Goal: Book appointment/travel/reservation

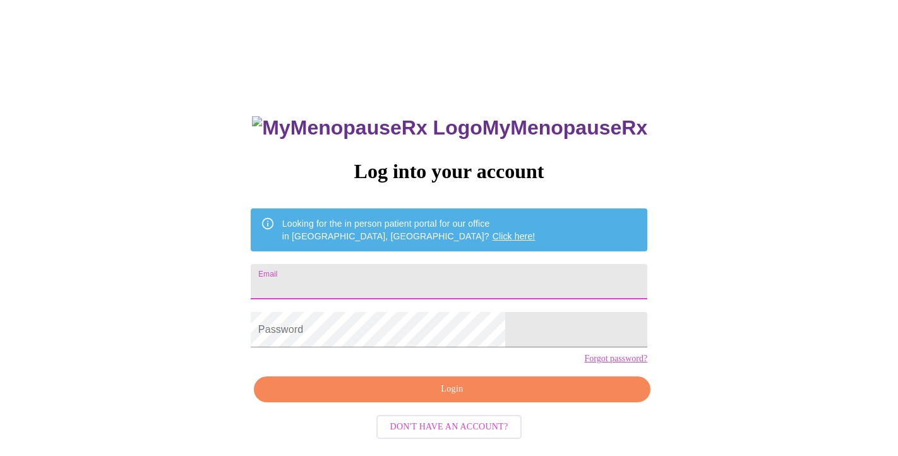
type input "[EMAIL_ADDRESS][DOMAIN_NAME]"
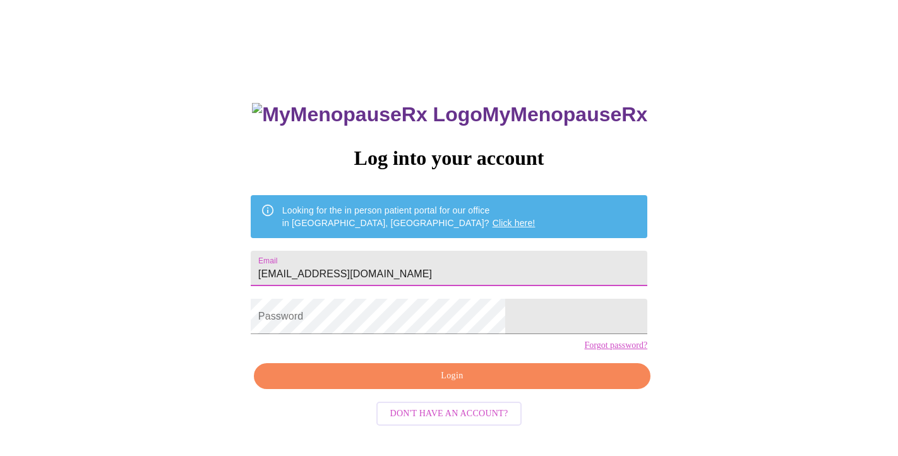
scroll to position [13, 0]
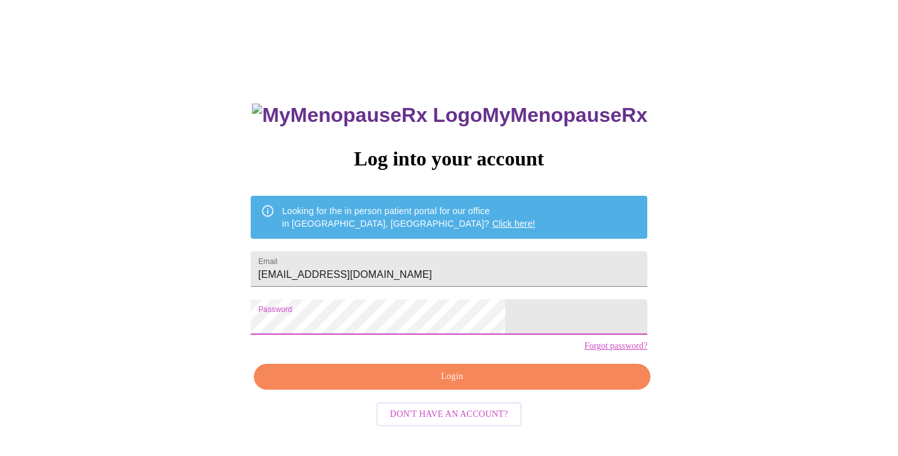
click at [415, 385] on span "Login" at bounding box center [452, 377] width 368 height 16
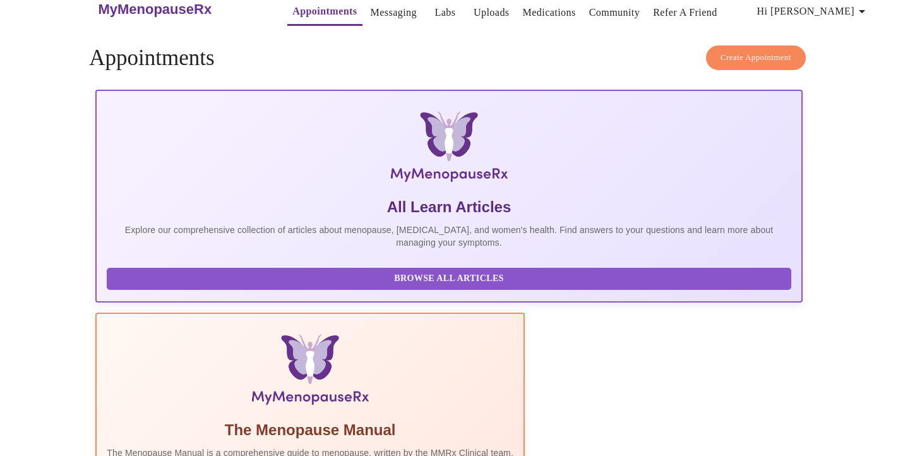
scroll to position [19, 0]
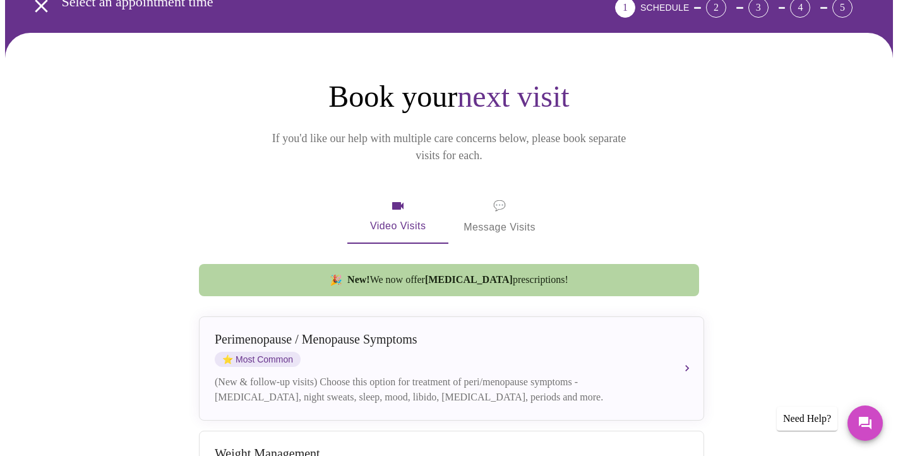
scroll to position [75, 0]
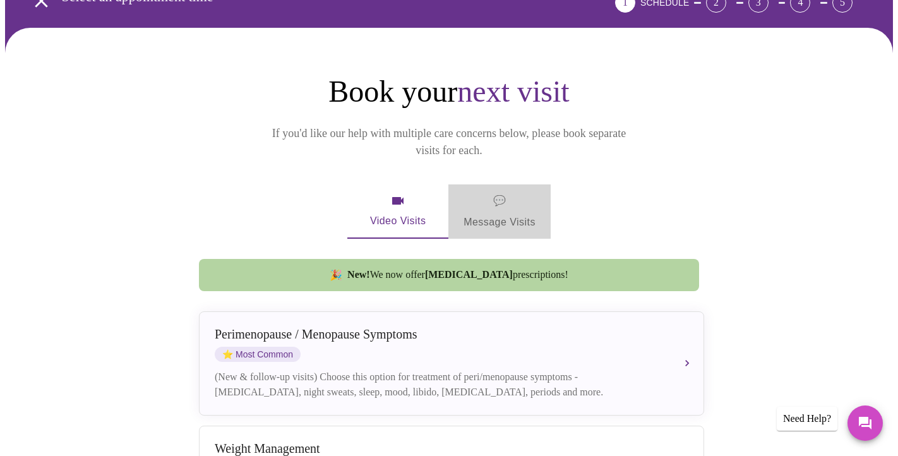
click at [523, 196] on span "💬 Message Visits" at bounding box center [499, 211] width 72 height 39
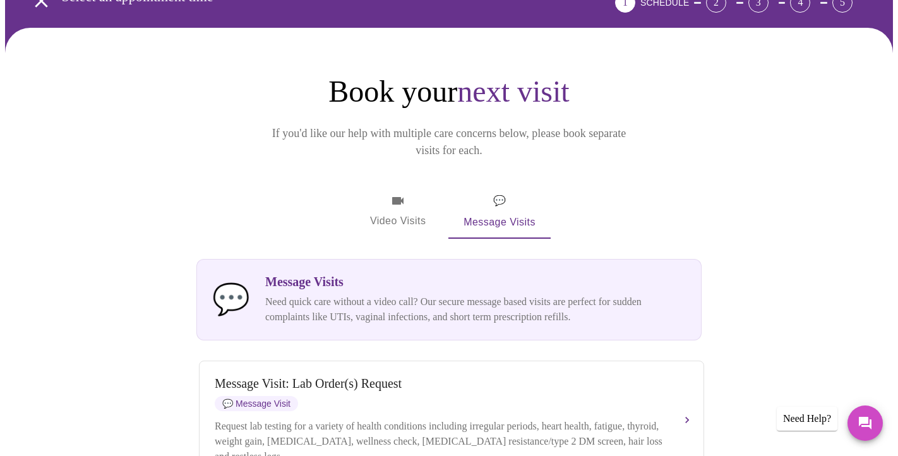
click at [407, 199] on span "Video Visits" at bounding box center [397, 211] width 71 height 37
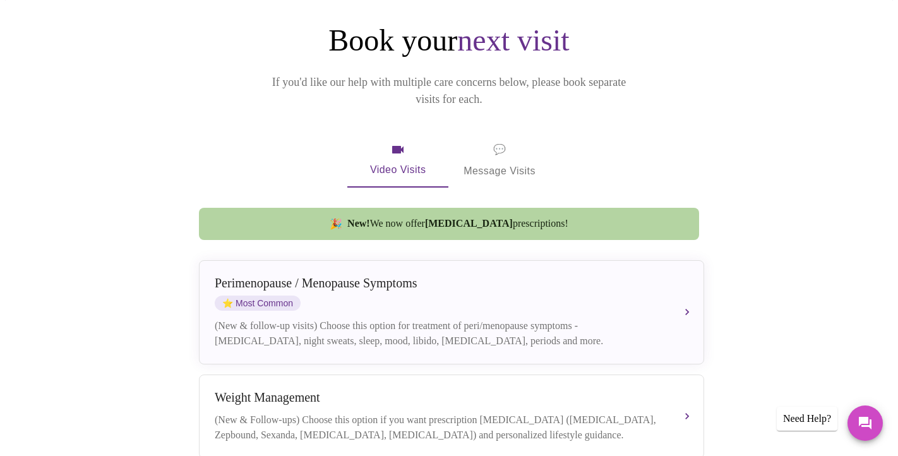
scroll to position [127, 0]
click at [489, 140] on span "💬 Message Visits" at bounding box center [499, 159] width 72 height 39
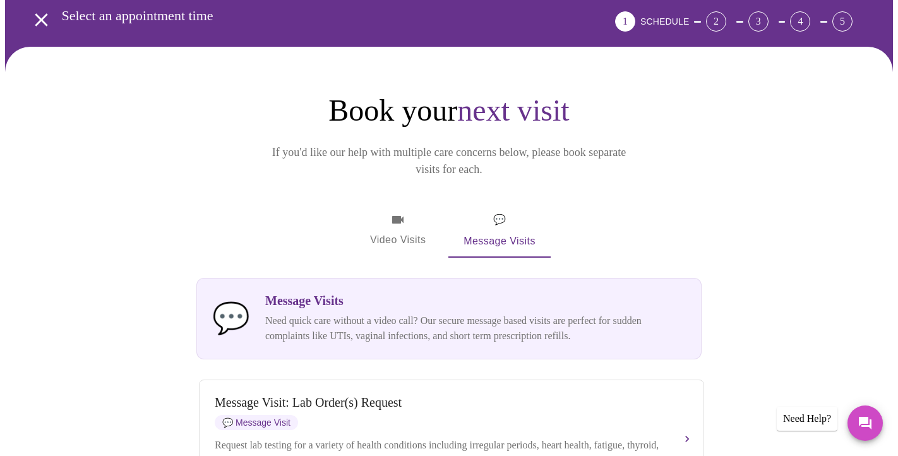
scroll to position [44, 0]
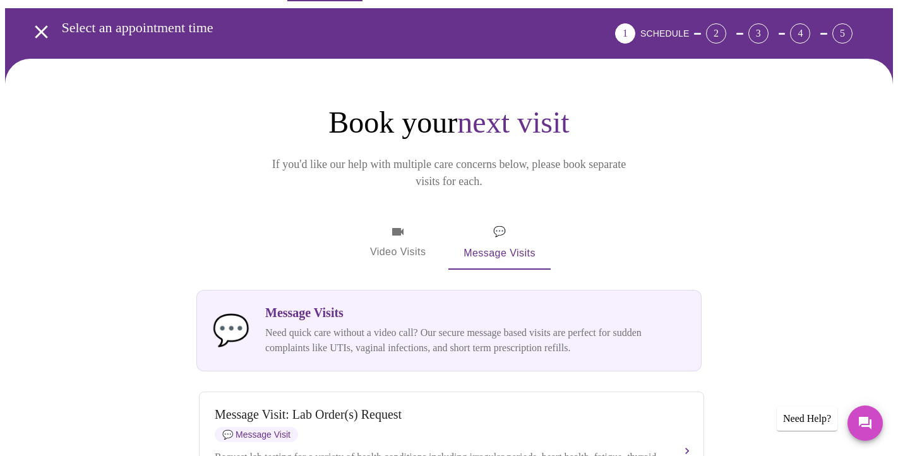
click at [403, 224] on span "Video Visits" at bounding box center [397, 242] width 71 height 37
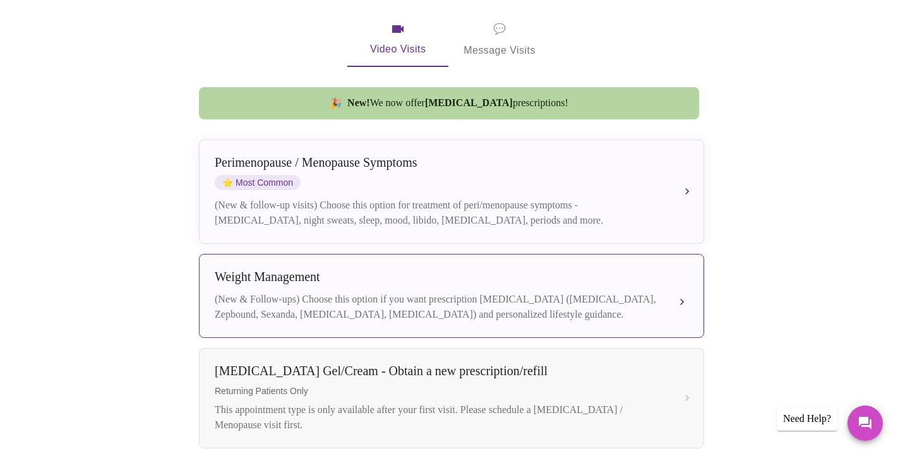
scroll to position [248, 0]
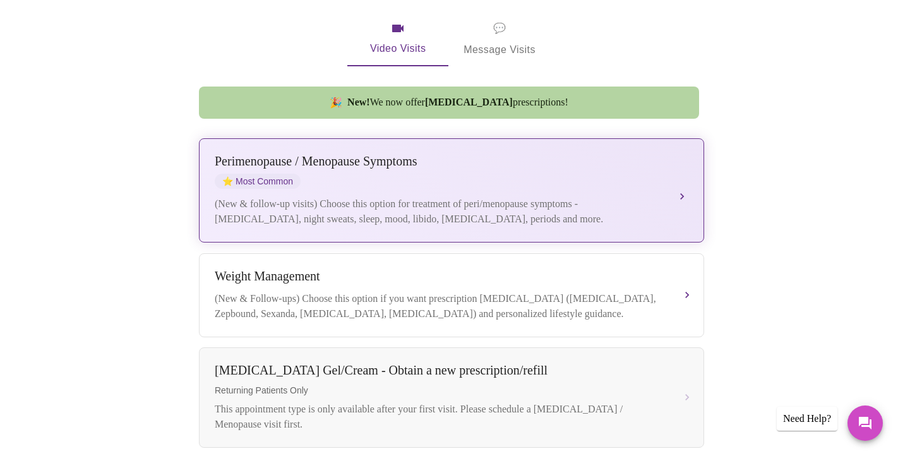
click at [398, 158] on div "[MEDICAL_DATA] / Menopause Symptoms ⭐ Most Common" at bounding box center [439, 171] width 448 height 35
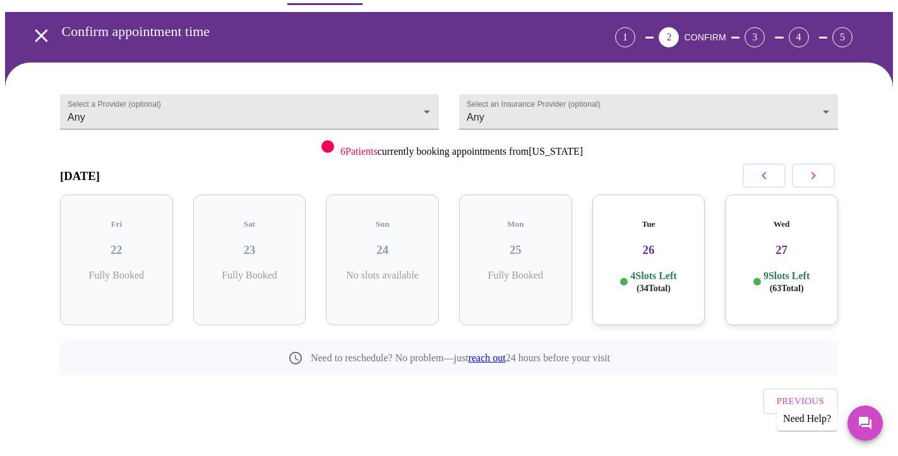
click at [810, 172] on icon "button" at bounding box center [813, 175] width 15 height 15
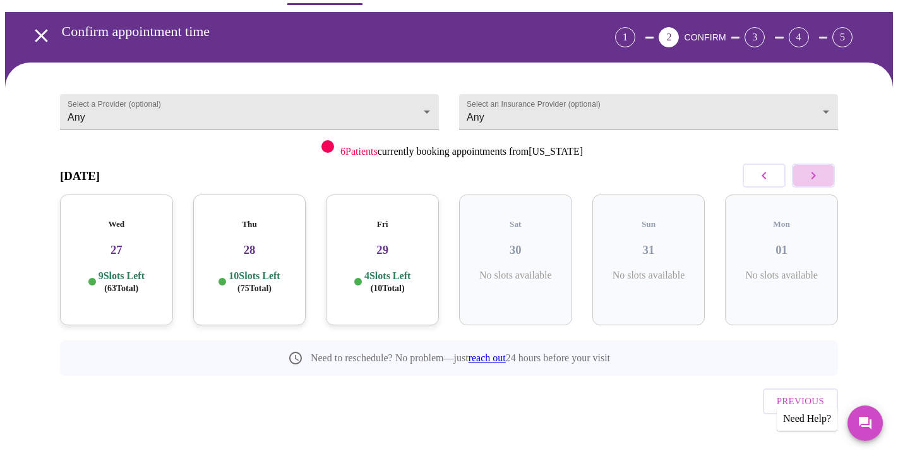
click at [810, 172] on icon "button" at bounding box center [813, 175] width 15 height 15
click at [810, 177] on icon "button" at bounding box center [813, 175] width 15 height 15
click at [810, 181] on icon "button" at bounding box center [813, 175] width 15 height 15
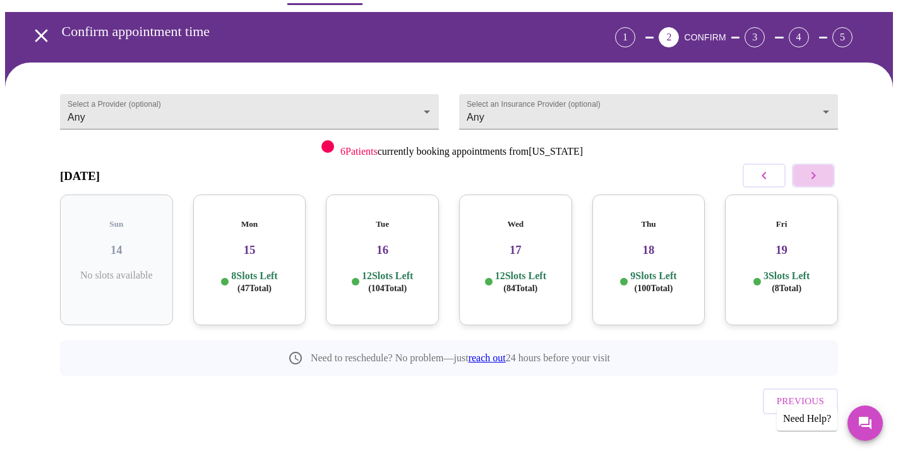
click at [811, 182] on icon "button" at bounding box center [813, 175] width 15 height 15
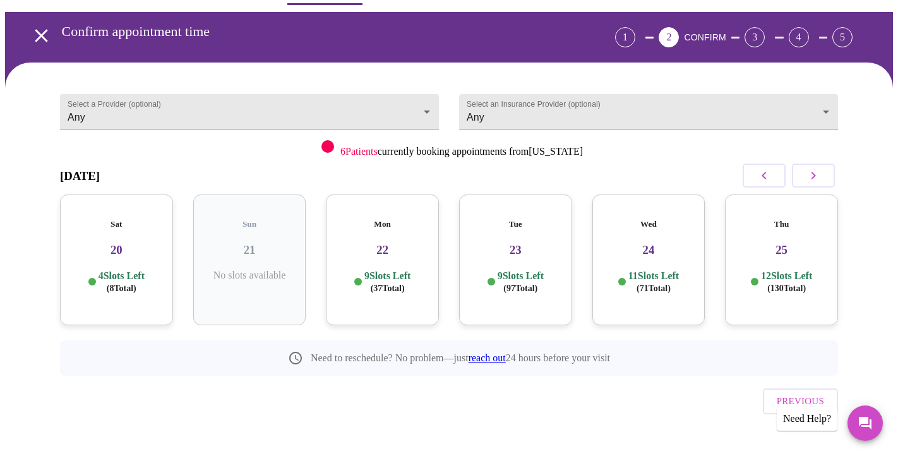
click at [798, 243] on h3 "25" at bounding box center [781, 250] width 93 height 14
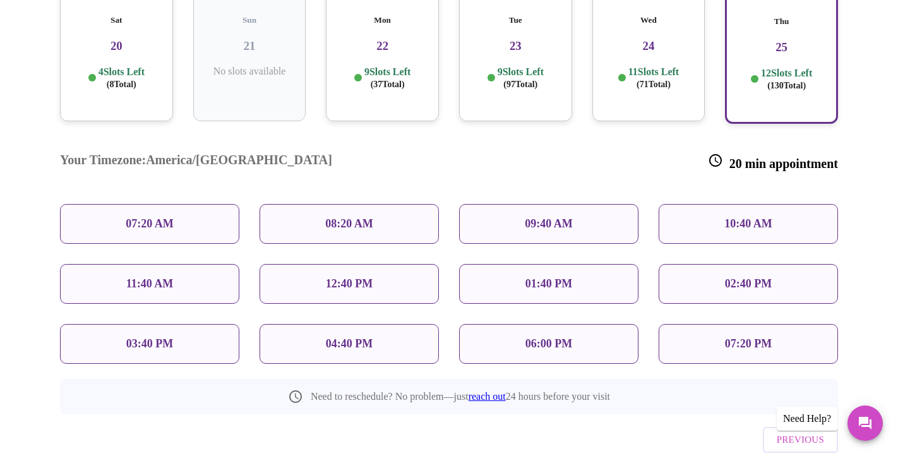
scroll to position [258, 0]
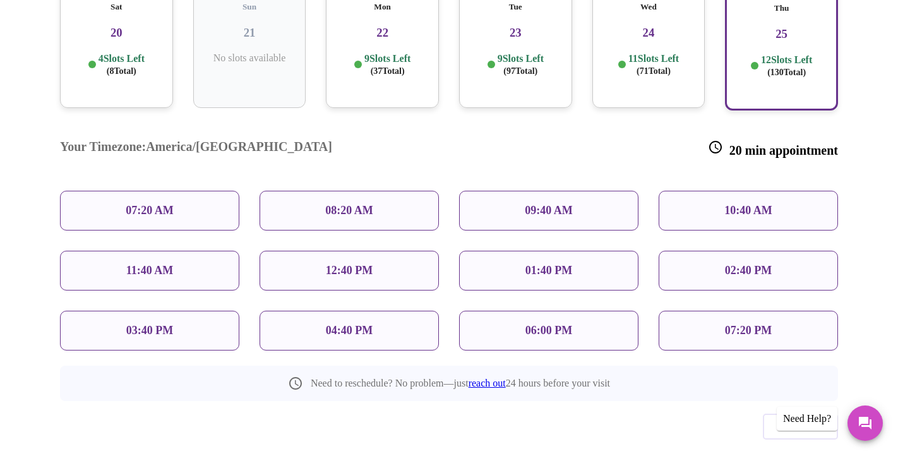
click at [417, 311] on div "04:40 PM" at bounding box center [349, 331] width 179 height 40
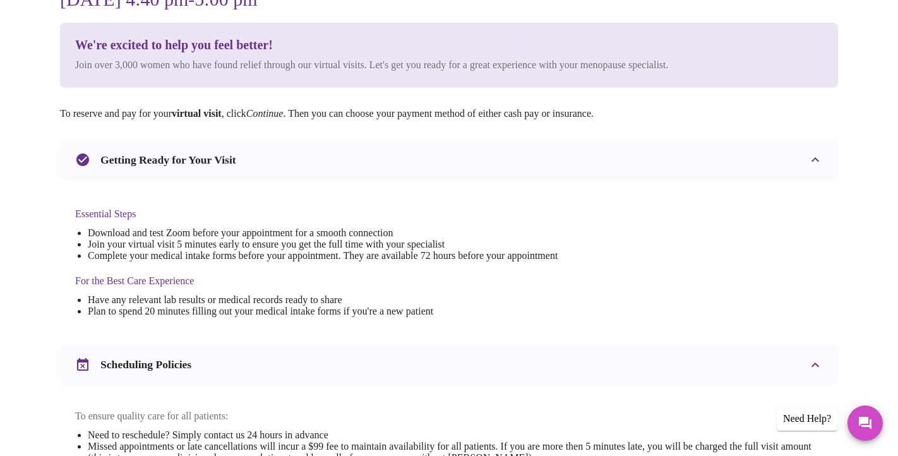
scroll to position [138, 0]
